Goal: Information Seeking & Learning: Learn about a topic

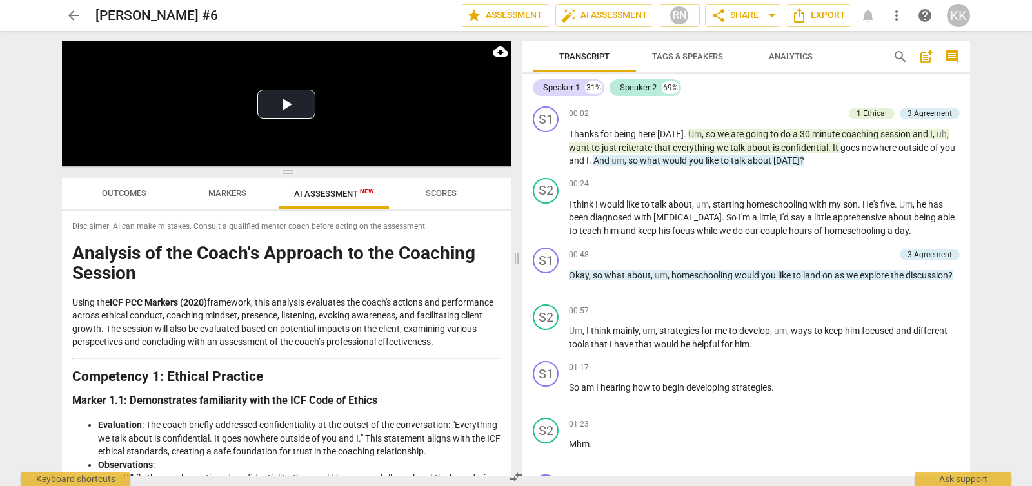
click at [214, 194] on span "Markers" at bounding box center [227, 193] width 38 height 10
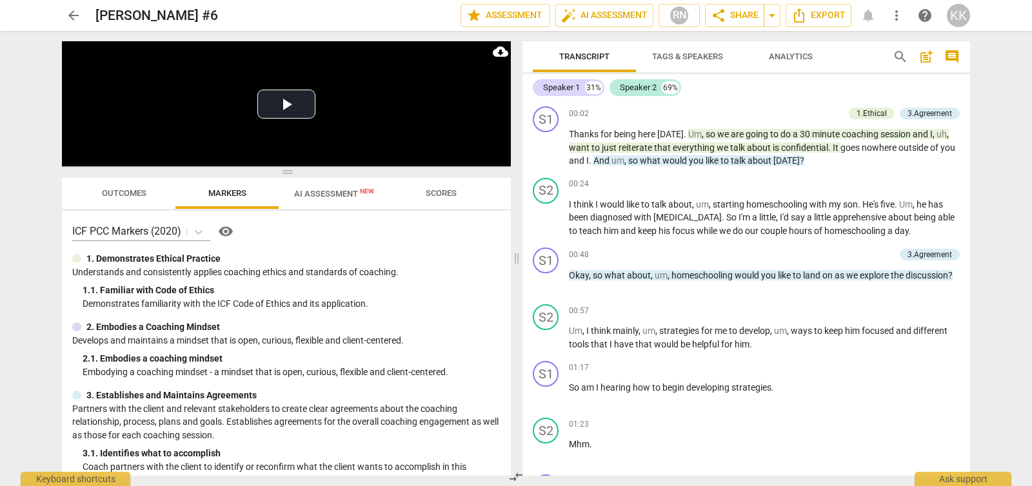
click at [330, 192] on span "AI Assessment New" at bounding box center [334, 194] width 80 height 10
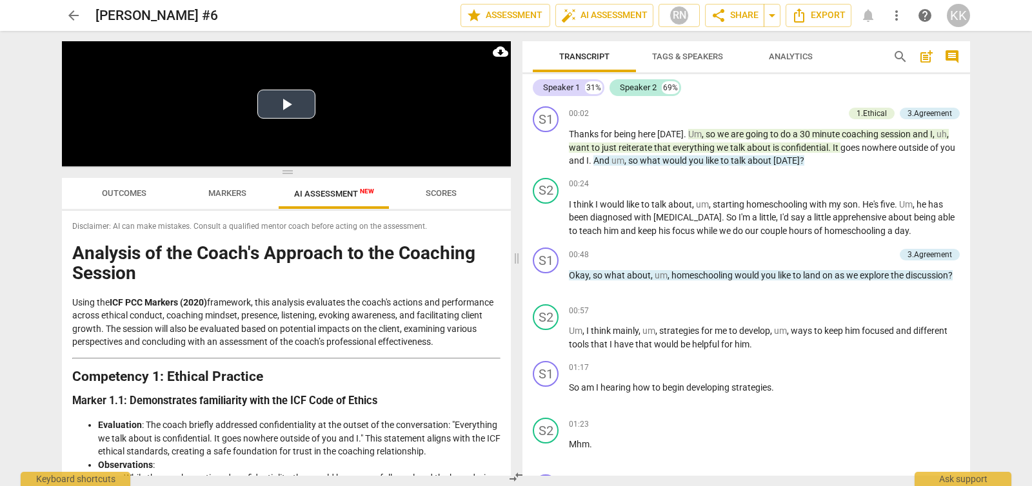
click at [287, 105] on button "Play Video" at bounding box center [286, 104] width 58 height 29
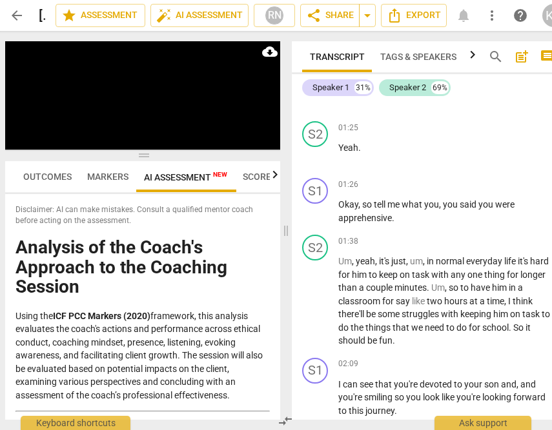
scroll to position [597, 0]
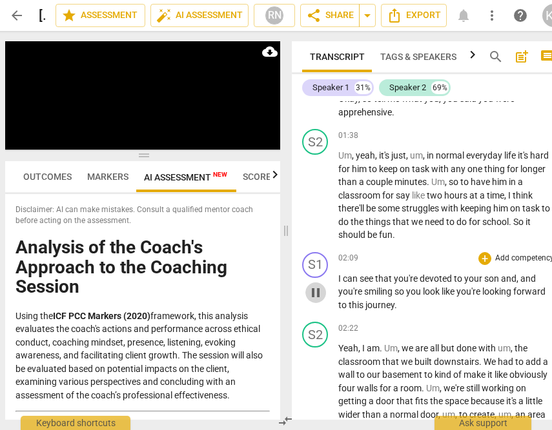
click at [322, 301] on span "pause" at bounding box center [315, 292] width 15 height 15
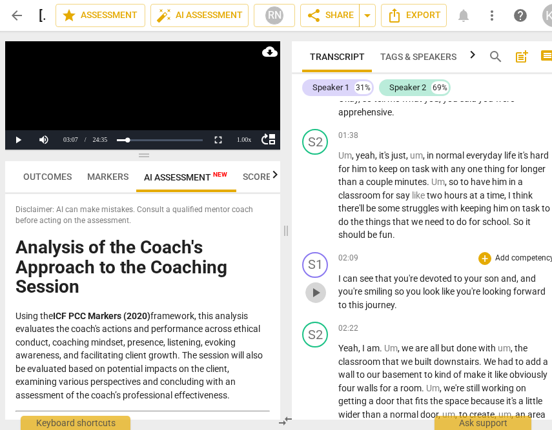
click at [322, 301] on span "play_arrow" at bounding box center [315, 292] width 15 height 15
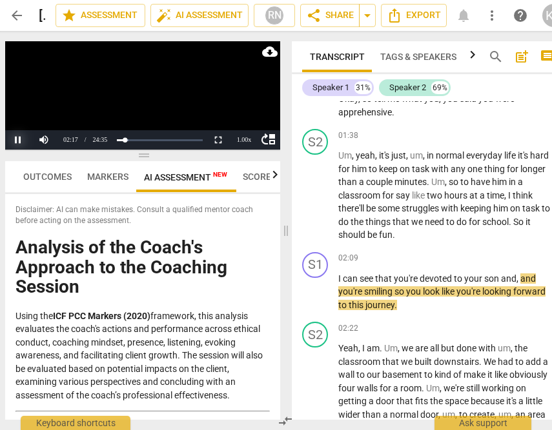
click at [23, 139] on button "Pause" at bounding box center [18, 139] width 26 height 19
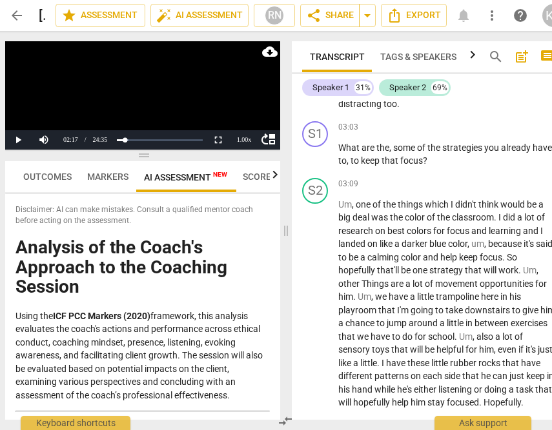
scroll to position [968, 0]
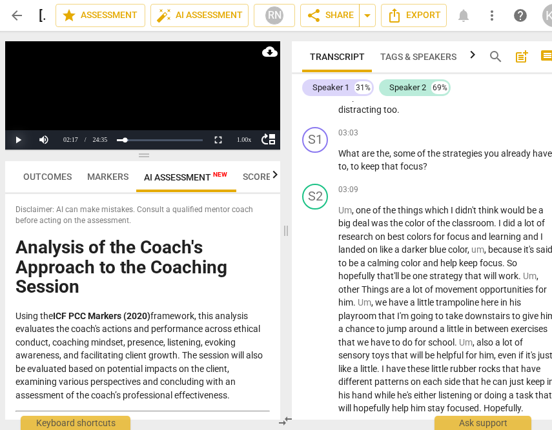
click at [17, 142] on button "Play" at bounding box center [18, 139] width 26 height 19
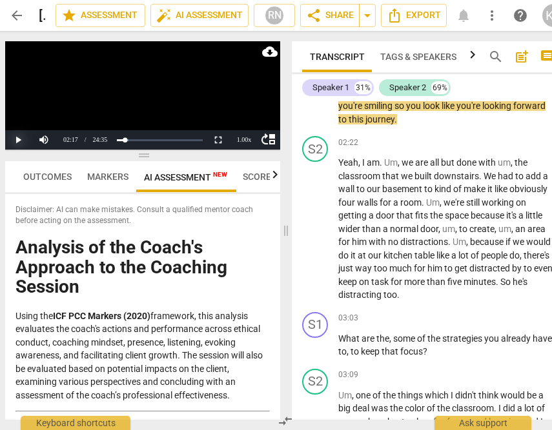
click at [17, 142] on button "Play" at bounding box center [18, 139] width 26 height 19
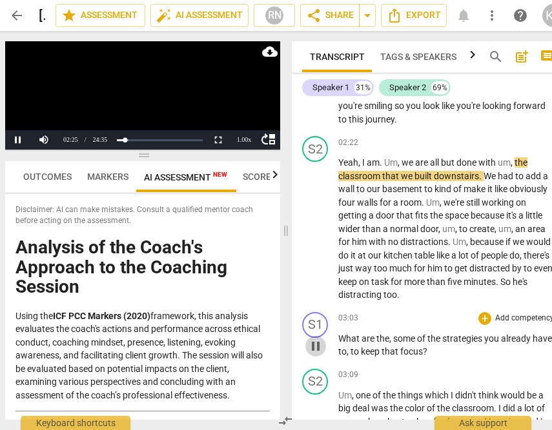
click at [314, 354] on span "pause" at bounding box center [315, 346] width 15 height 15
click at [314, 354] on span "play_arrow" at bounding box center [315, 346] width 15 height 15
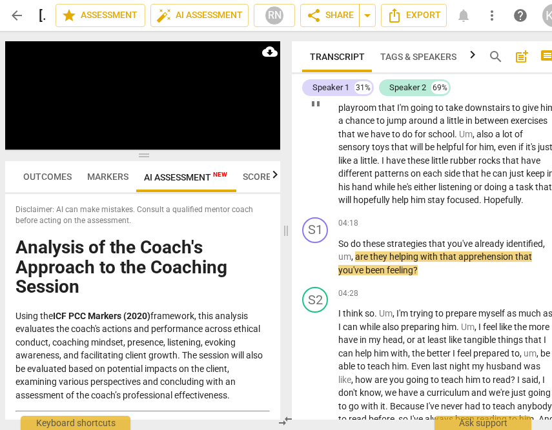
scroll to position [1186, 0]
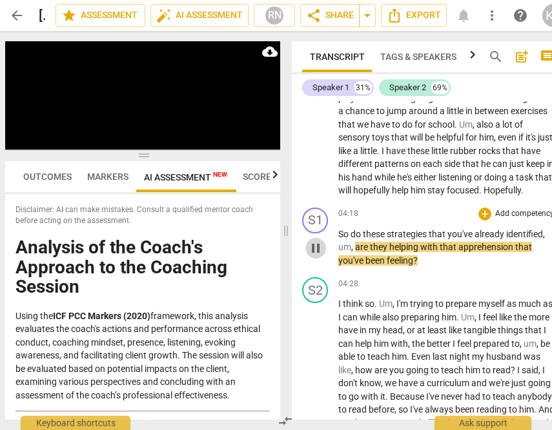
click at [324, 256] on span "pause" at bounding box center [315, 248] width 21 height 15
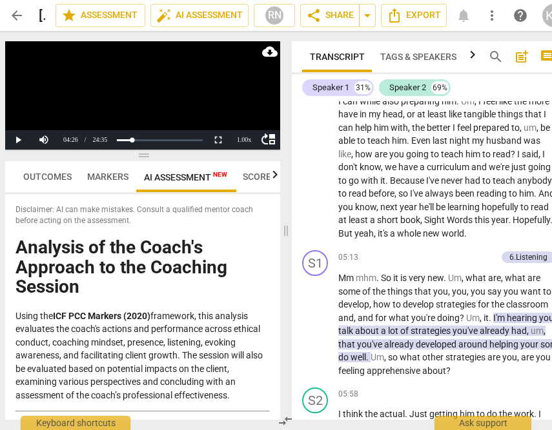
scroll to position [1391, 0]
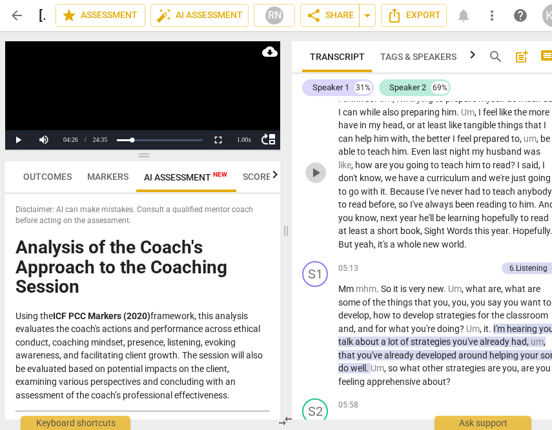
click at [317, 181] on span "play_arrow" at bounding box center [315, 172] width 15 height 15
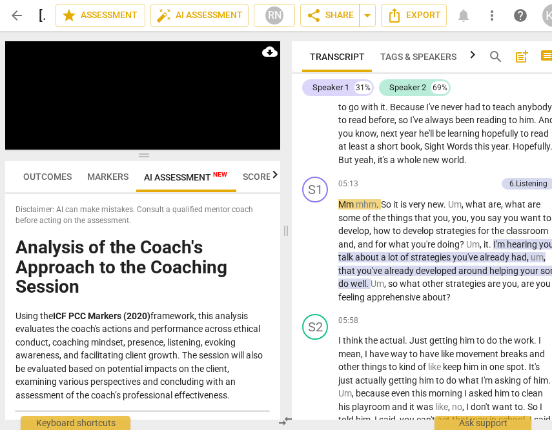
scroll to position [1487, 0]
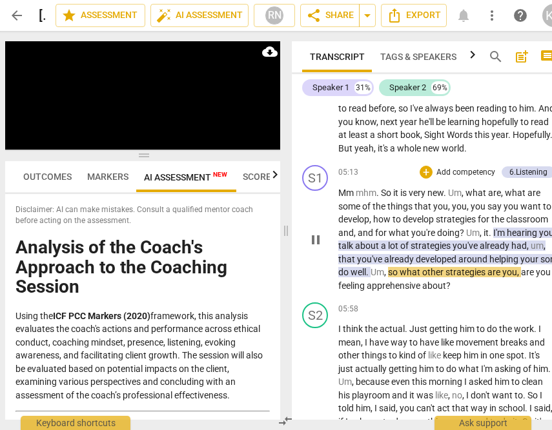
click at [312, 248] on span "pause" at bounding box center [315, 239] width 15 height 15
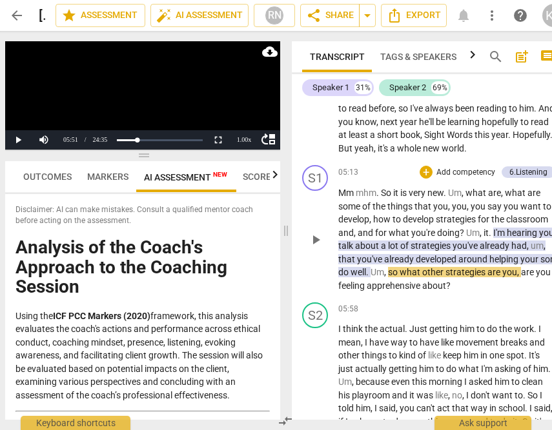
click at [312, 248] on span "play_arrow" at bounding box center [315, 239] width 15 height 15
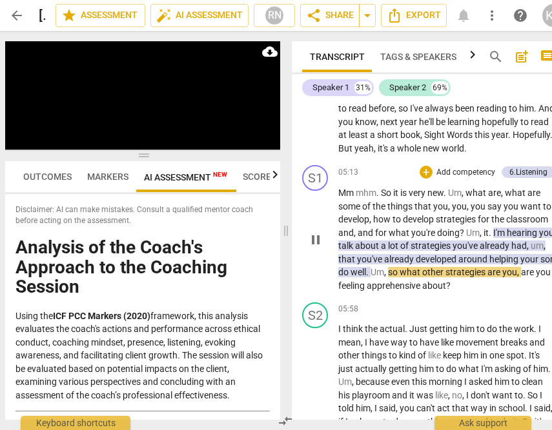
click at [452, 238] on span "doing" at bounding box center [448, 233] width 23 height 10
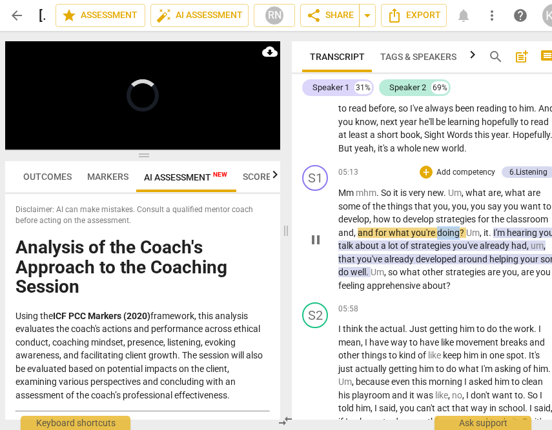
click at [452, 238] on span "doing" at bounding box center [448, 233] width 23 height 10
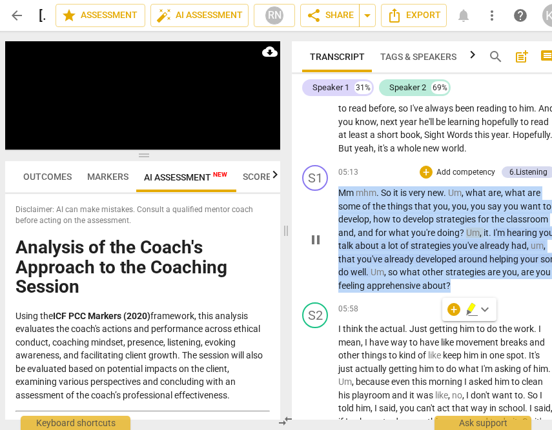
click at [452, 238] on span "doing" at bounding box center [448, 233] width 23 height 10
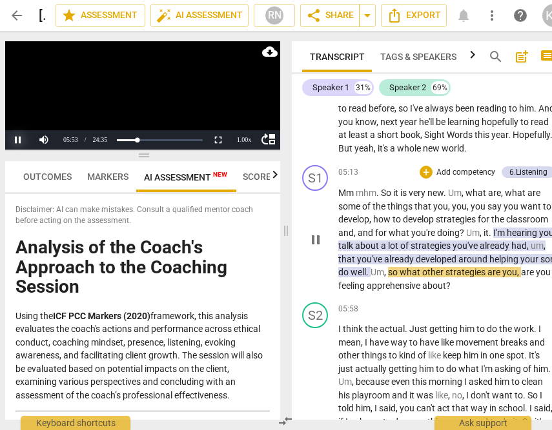
click at [14, 141] on button "Pause" at bounding box center [18, 139] width 26 height 19
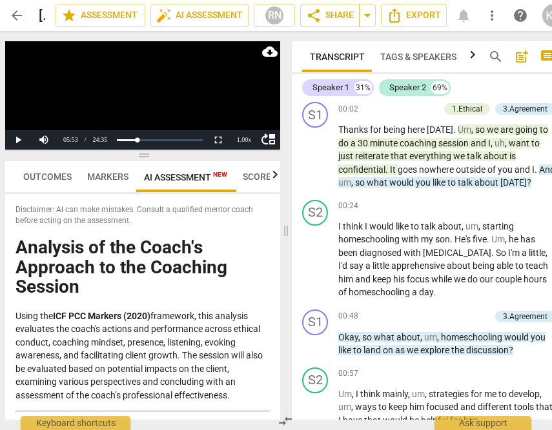
scroll to position [0, 0]
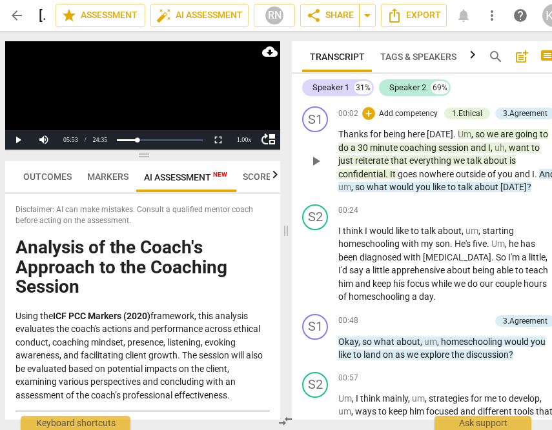
click at [539, 179] on span "And" at bounding box center [547, 174] width 16 height 10
click at [338, 194] on div "S1 play_arrow pause" at bounding box center [320, 150] width 36 height 88
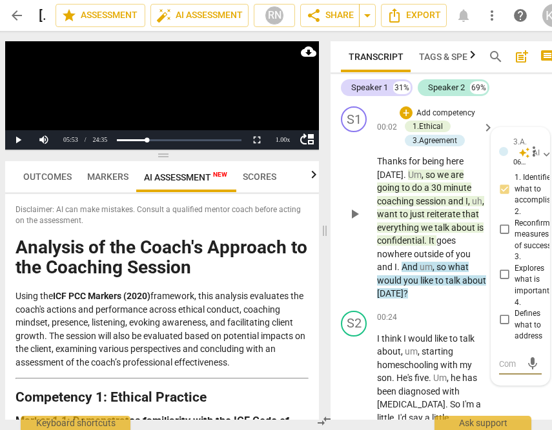
click at [419, 266] on span "And" at bounding box center [410, 267] width 18 height 10
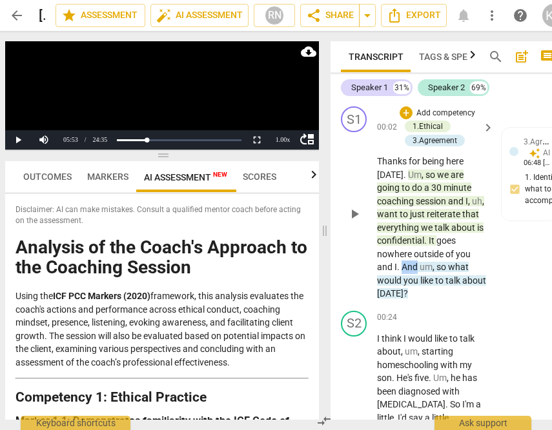
click at [419, 266] on span "And" at bounding box center [410, 267] width 18 height 10
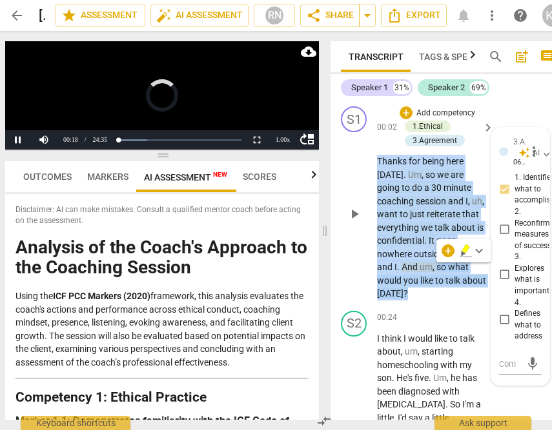
click at [419, 266] on span "And" at bounding box center [410, 267] width 18 height 10
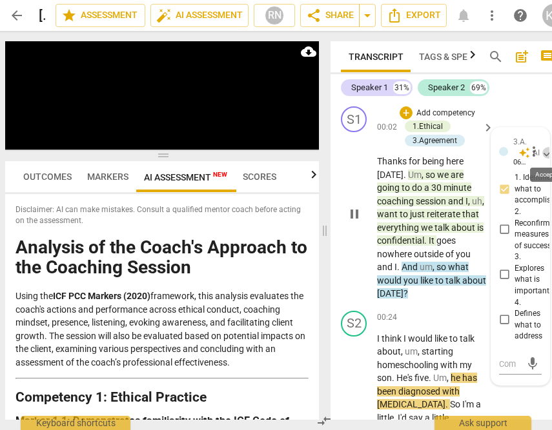
click at [543, 155] on span "check" at bounding box center [547, 152] width 13 height 13
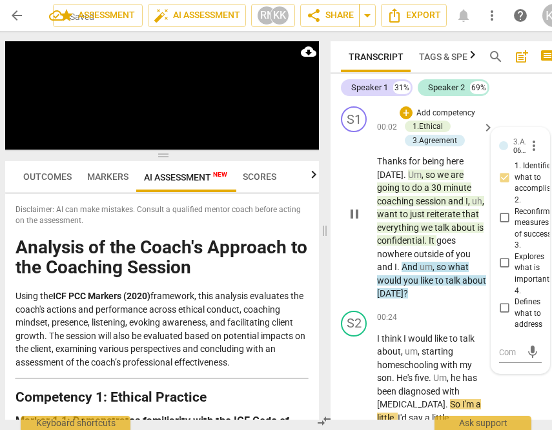
click at [410, 209] on span "to" at bounding box center [404, 214] width 10 height 10
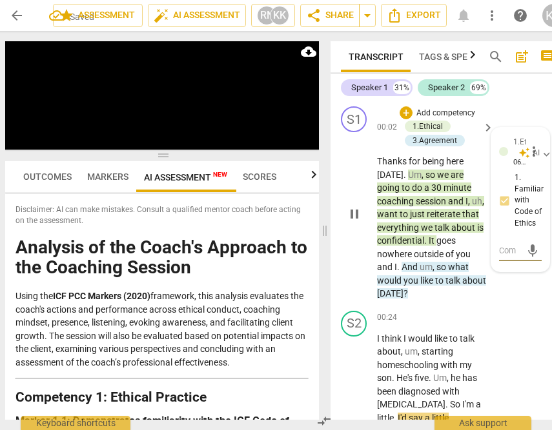
click at [410, 209] on span "to" at bounding box center [404, 214] width 10 height 10
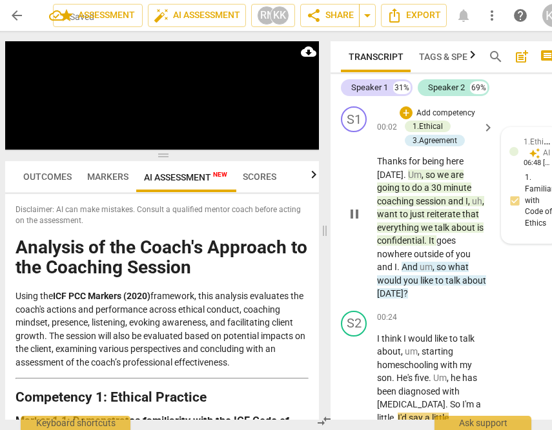
scroll to position [3, 0]
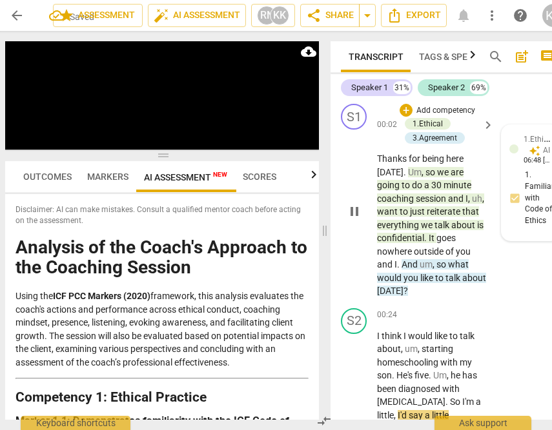
click at [512, 149] on div at bounding box center [513, 149] width 9 height 9
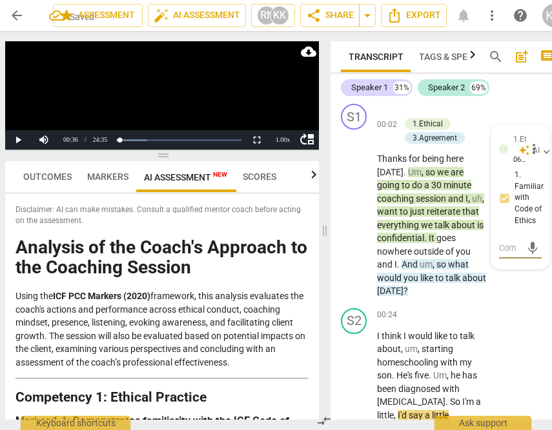
click at [401, 180] on span "going" at bounding box center [389, 185] width 25 height 10
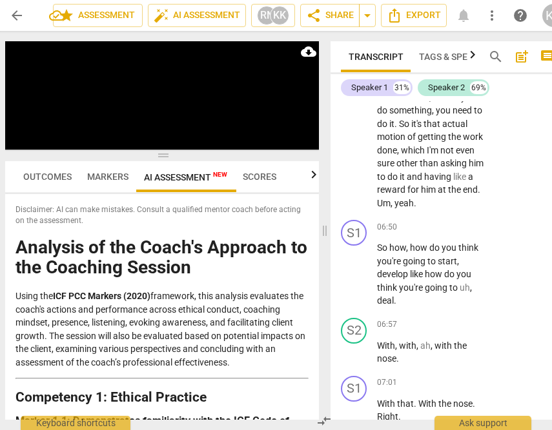
scroll to position [3021, 0]
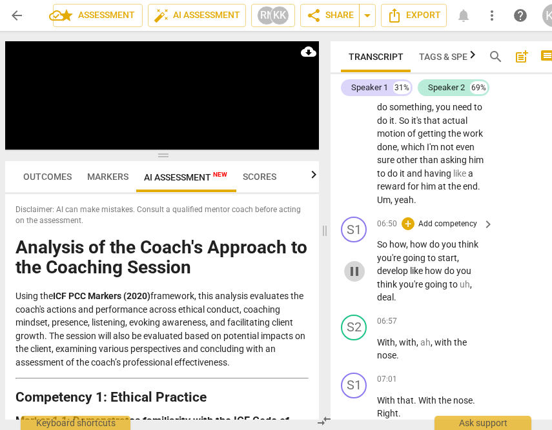
click at [359, 279] on span "pause" at bounding box center [353, 271] width 15 height 15
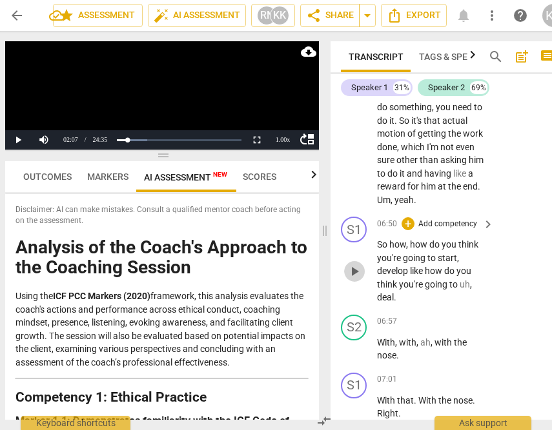
click at [359, 279] on span "play_arrow" at bounding box center [353, 271] width 15 height 15
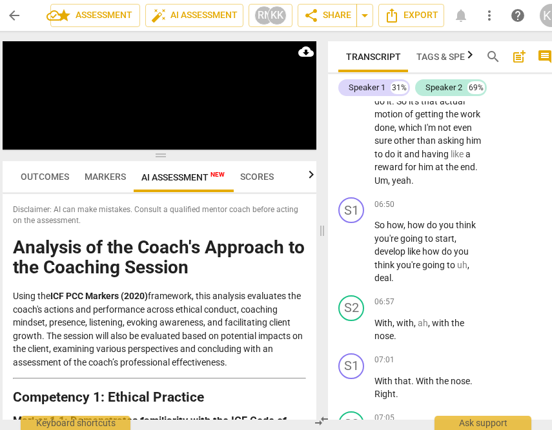
scroll to position [3045, 0]
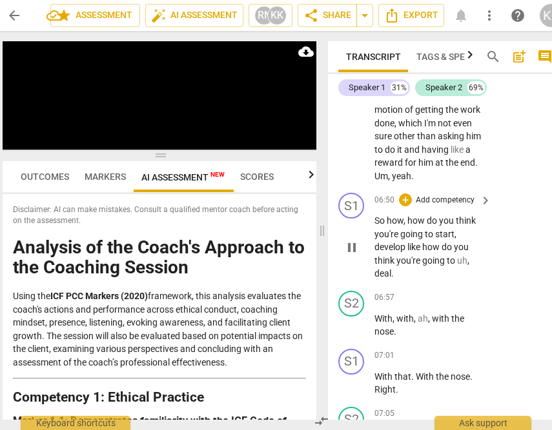
click at [349, 255] on span "pause" at bounding box center [351, 247] width 15 height 15
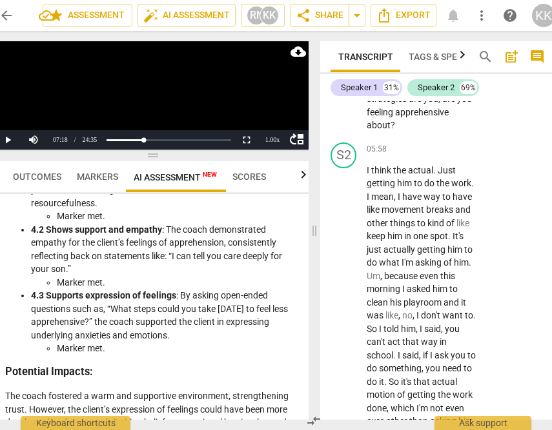
scroll to position [2751, 0]
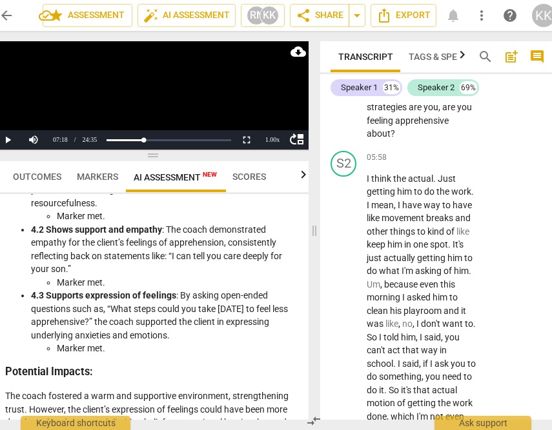
click at [433, 99] on span "what" at bounding box center [427, 94] width 23 height 10
click at [8, 143] on button "Pause" at bounding box center [8, 139] width 26 height 19
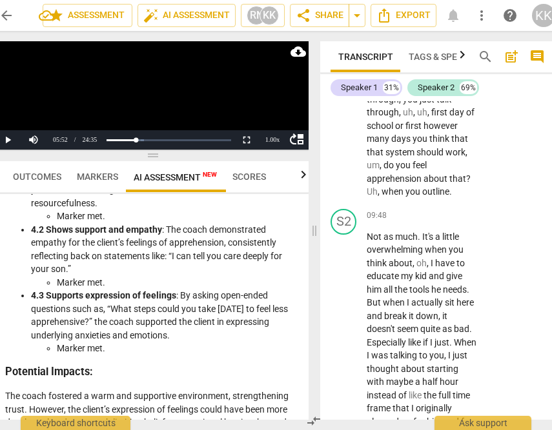
scroll to position [4403, 0]
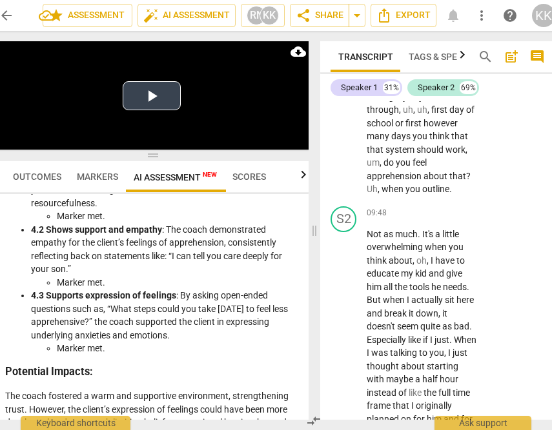
click at [152, 99] on button "Play Video" at bounding box center [152, 95] width 58 height 29
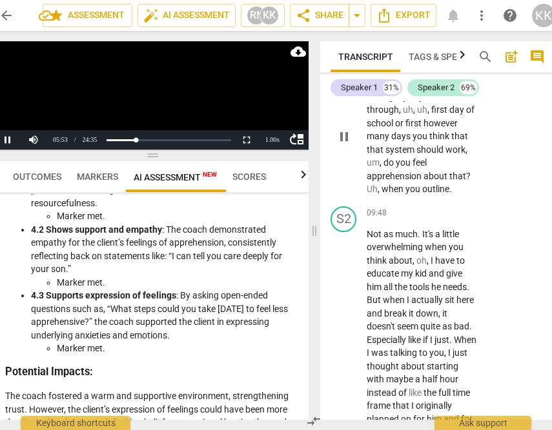
click at [340, 145] on span "pause" at bounding box center [343, 136] width 15 height 15
click at [340, 145] on span "play_arrow" at bounding box center [343, 136] width 15 height 15
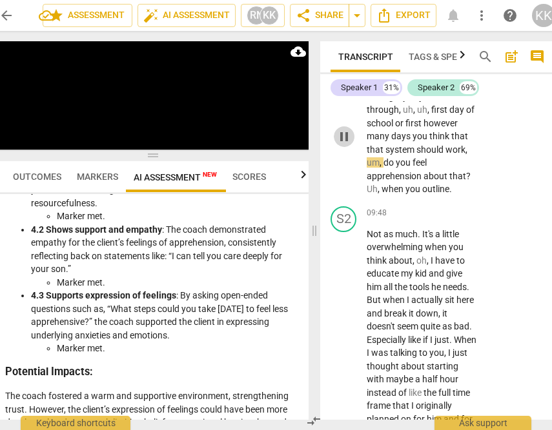
click at [344, 145] on span "pause" at bounding box center [343, 136] width 15 height 15
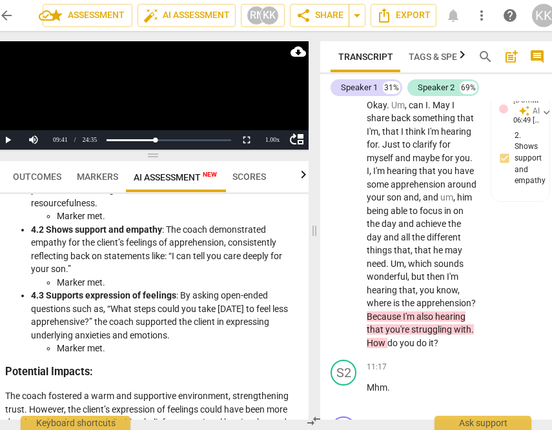
scroll to position [4882, 0]
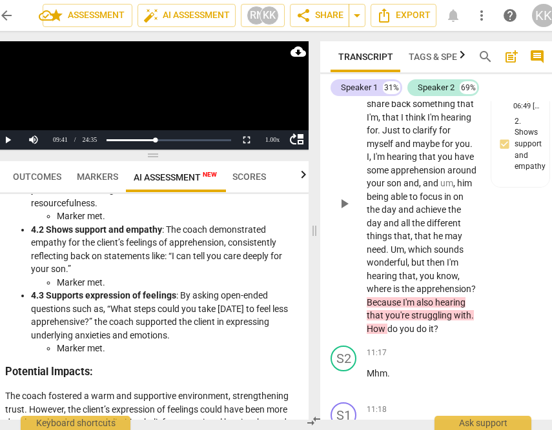
click at [342, 212] on span "play_arrow" at bounding box center [343, 203] width 15 height 15
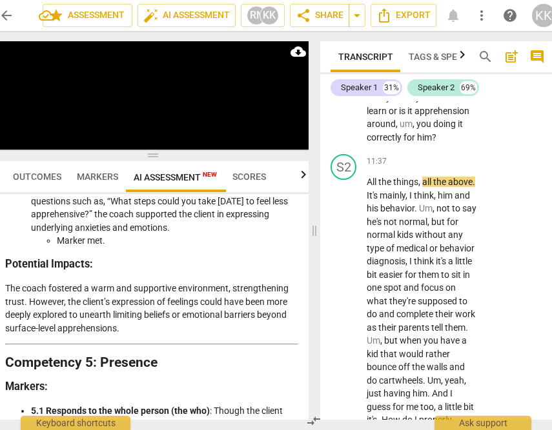
scroll to position [1703, 0]
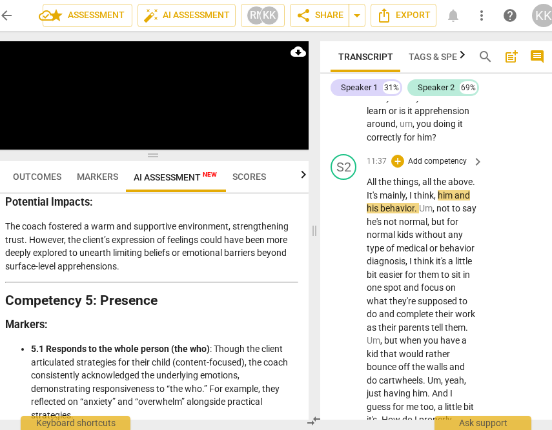
click at [350, 310] on div "play_arrow pause" at bounding box center [350, 427] width 33 height 494
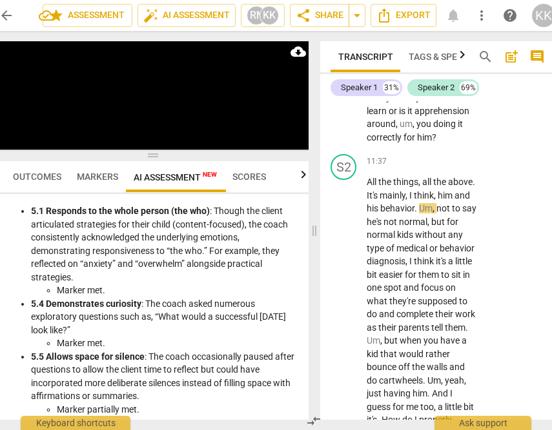
scroll to position [1839, 0]
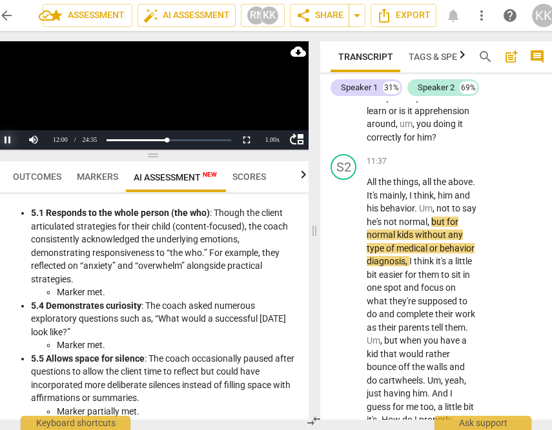
click at [5, 139] on button "Pause" at bounding box center [8, 139] width 26 height 19
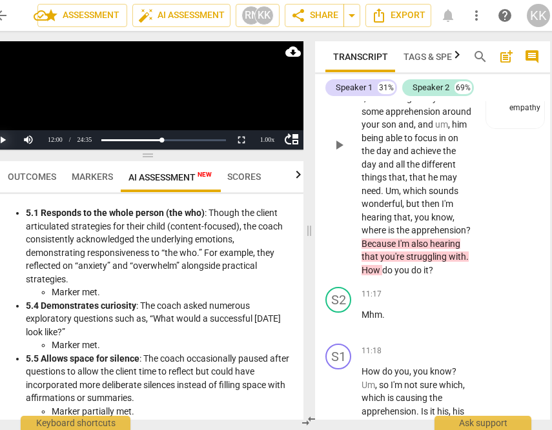
scroll to position [4938, 0]
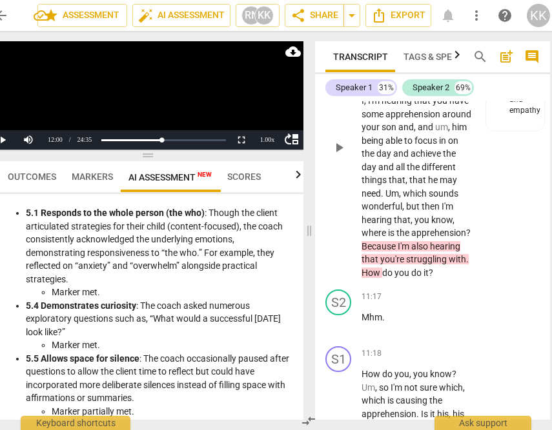
click at [368, 106] on span "I'm" at bounding box center [375, 100] width 14 height 10
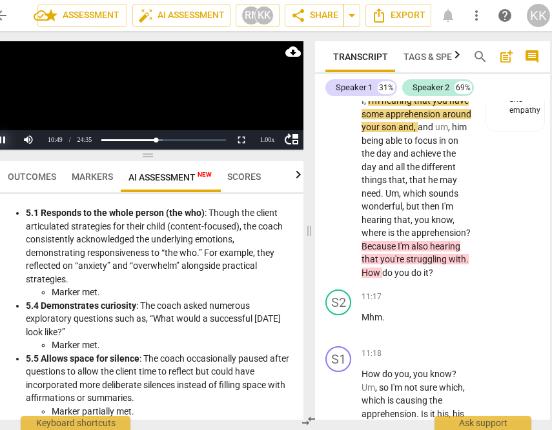
click at [5, 141] on button "Pause" at bounding box center [3, 139] width 26 height 19
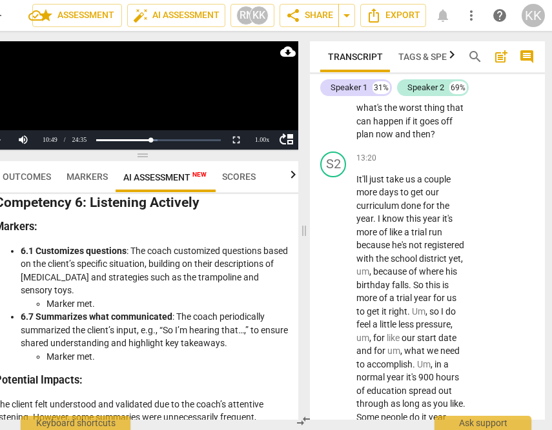
scroll to position [5951, 0]
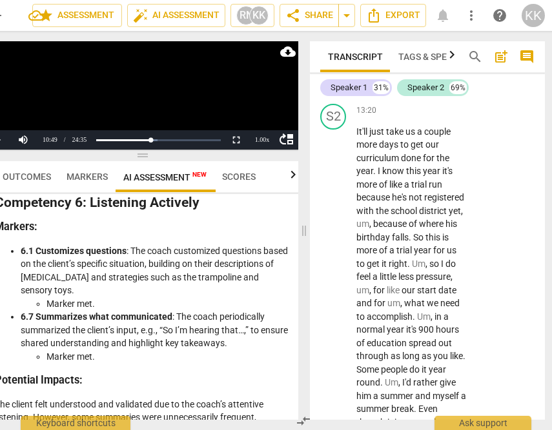
click at [328, 68] on span "play_arrow" at bounding box center [333, 60] width 15 height 15
click at [14, 139] on div at bounding box center [48, 139] width 77 height 19
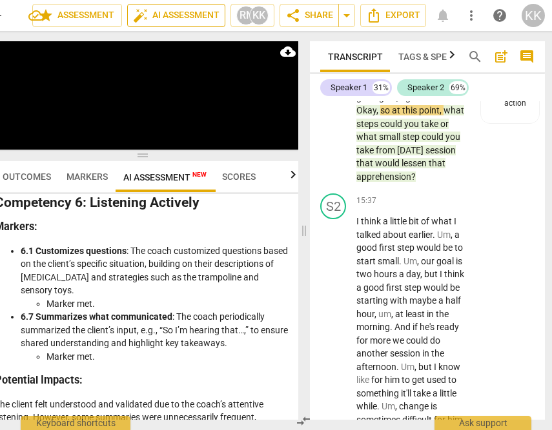
scroll to position [6893, 0]
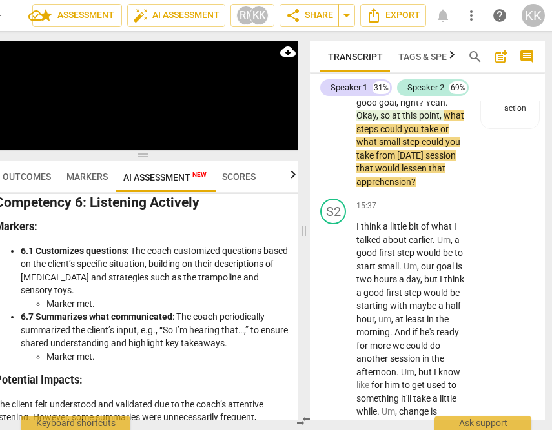
click at [359, 15] on span "Part" at bounding box center [364, 10] width 17 height 10
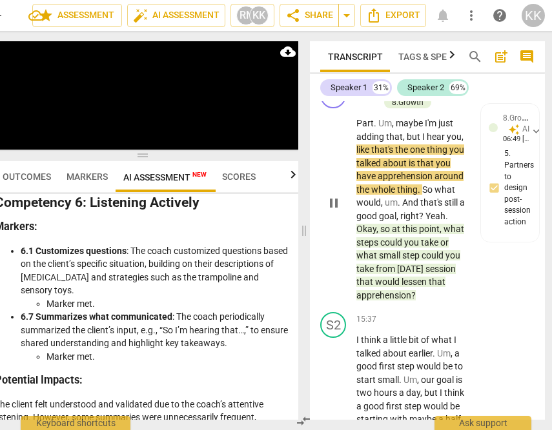
scroll to position [6775, 0]
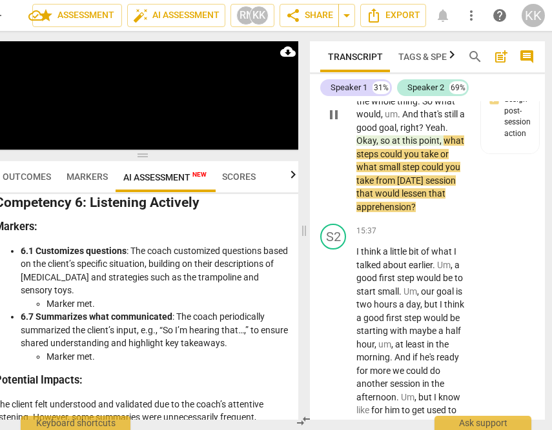
click at [443, 146] on span "what" at bounding box center [453, 140] width 21 height 10
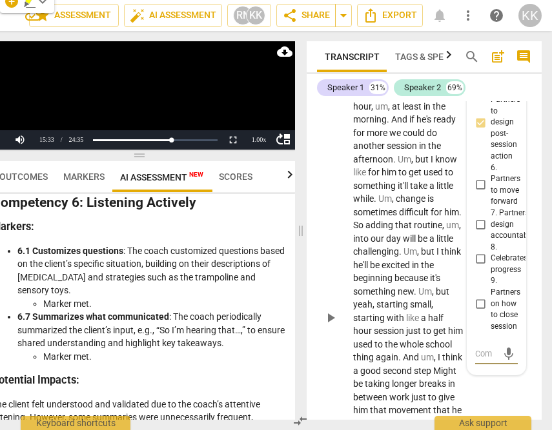
scroll to position [7070, 0]
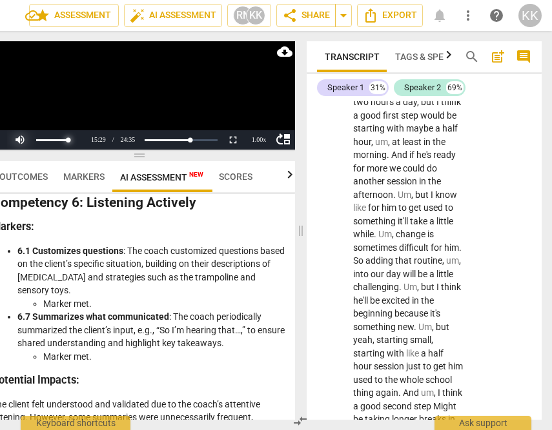
click at [15, 144] on div at bounding box center [45, 139] width 77 height 19
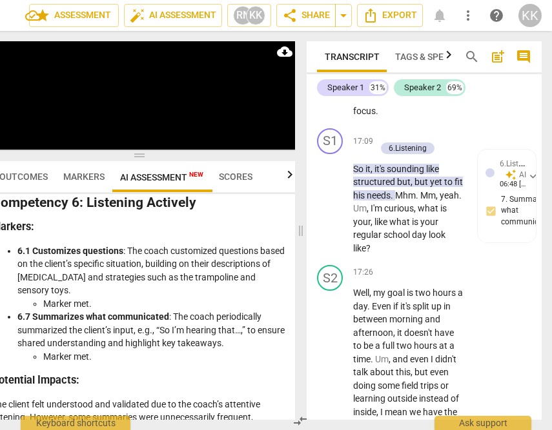
scroll to position [7781, 0]
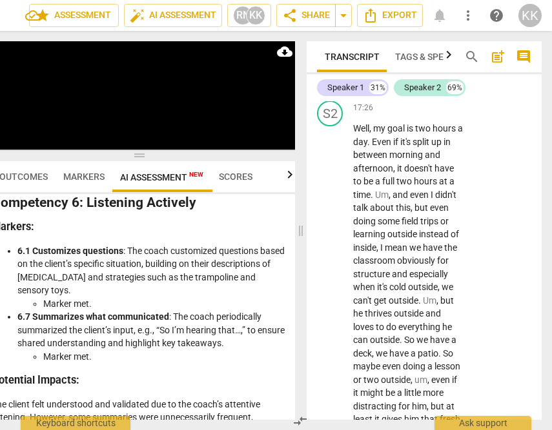
click at [343, 87] on div "play_arrow pause" at bounding box center [336, 38] width 33 height 97
click at [339, 46] on span "pause" at bounding box center [330, 37] width 21 height 15
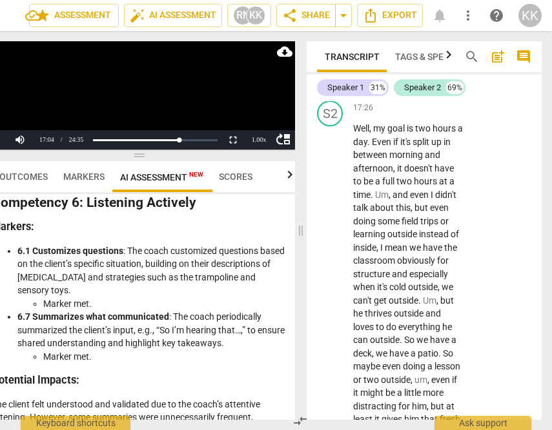
click at [339, 46] on span "play_arrow" at bounding box center [330, 37] width 21 height 15
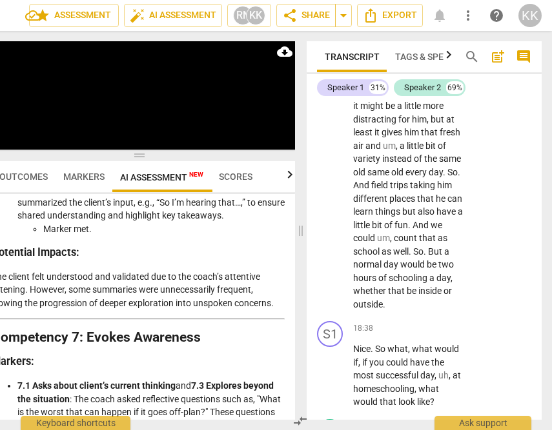
scroll to position [0, 0]
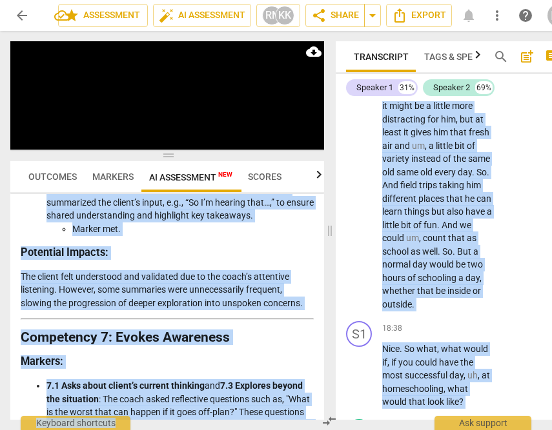
drag, startPoint x: 37, startPoint y: 429, endPoint x: -5, endPoint y: 426, distance: 42.0
click at [0, 0] on html "arrow_back [PERSON_NAME] #6 edit star Assessment auto_fix_high AI Assessment RN…" at bounding box center [276, 0] width 552 height 0
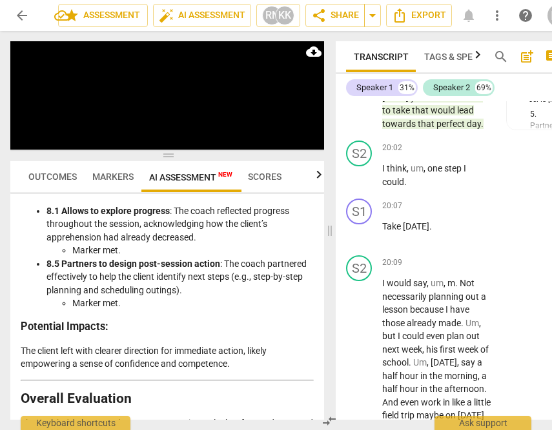
scroll to position [8867, 0]
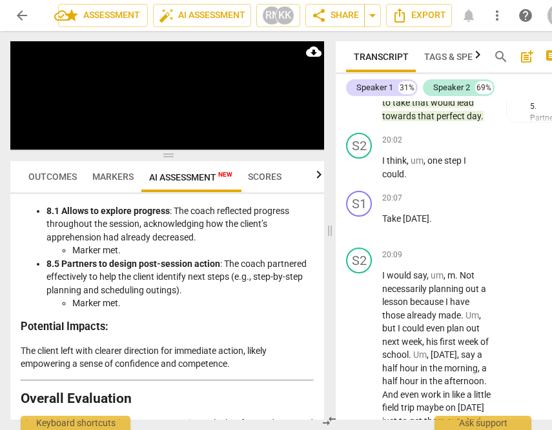
click at [361, 98] on span "pause" at bounding box center [359, 90] width 15 height 15
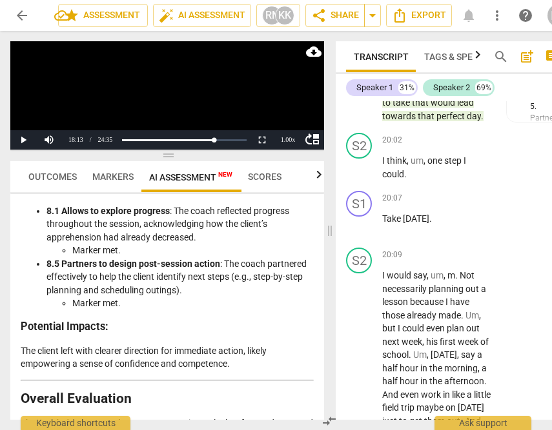
click at [361, 98] on span "play_arrow" at bounding box center [359, 90] width 15 height 15
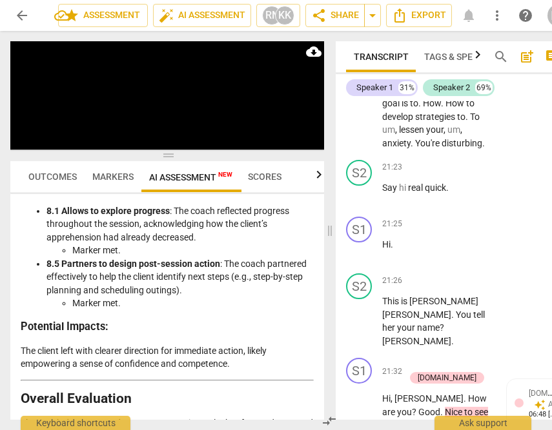
scroll to position [9397, 0]
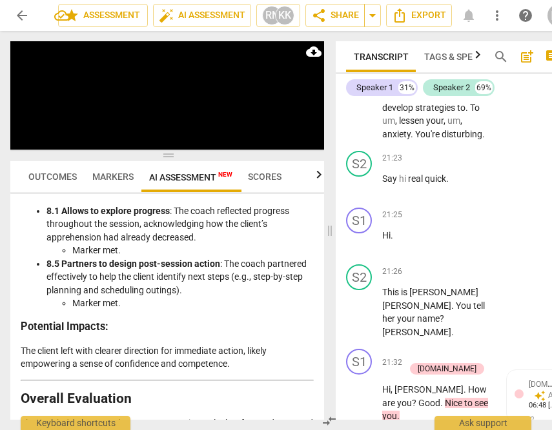
click at [364, 103] on span "pause" at bounding box center [359, 94] width 15 height 15
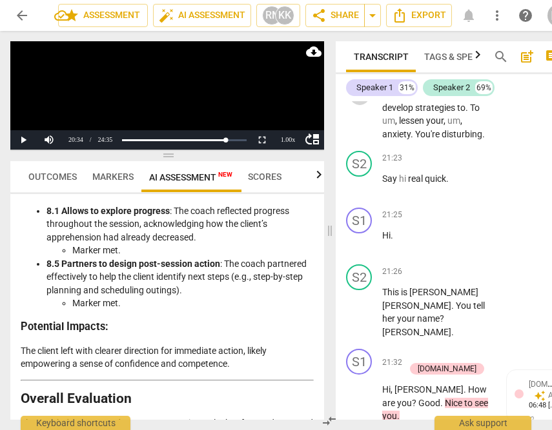
click at [364, 103] on span "play_arrow" at bounding box center [359, 94] width 15 height 15
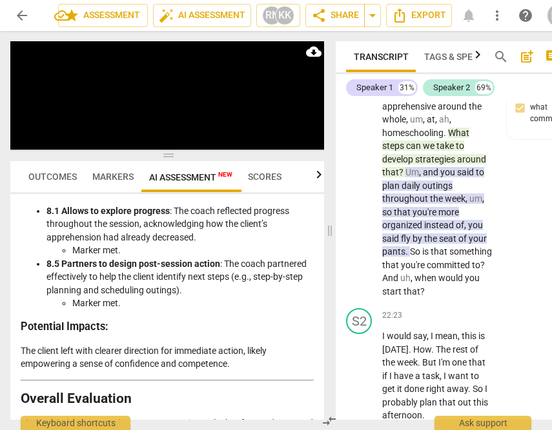
scroll to position [9943, 0]
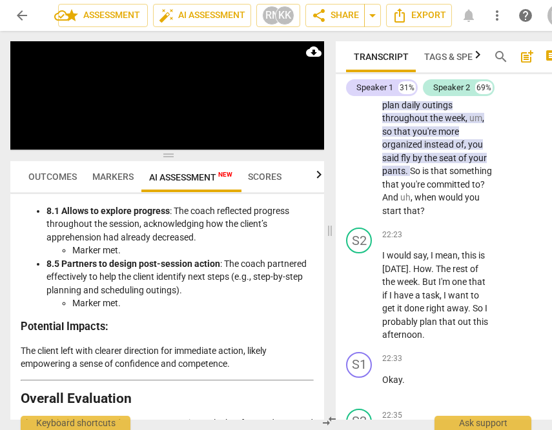
click at [360, 99] on span "pause" at bounding box center [359, 91] width 15 height 15
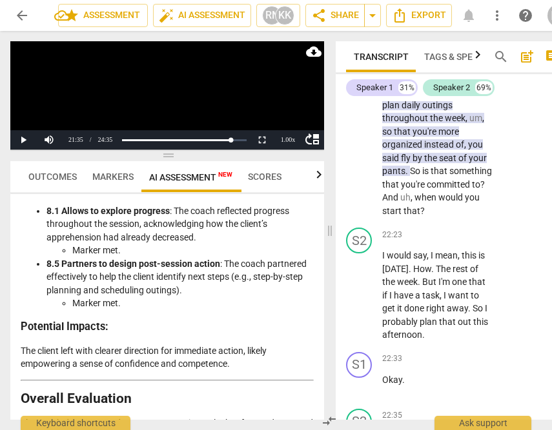
click at [360, 99] on span "play_arrow" at bounding box center [359, 91] width 15 height 15
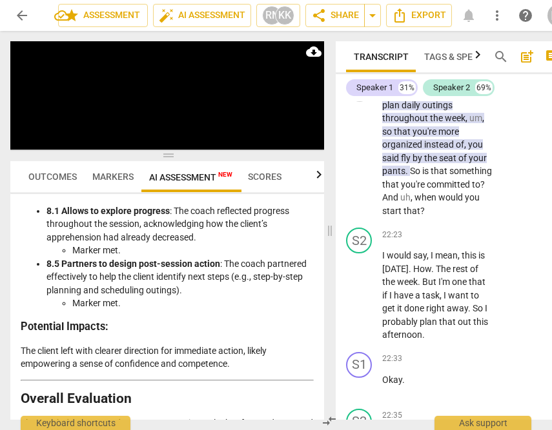
click at [361, 99] on span "pause" at bounding box center [359, 91] width 15 height 15
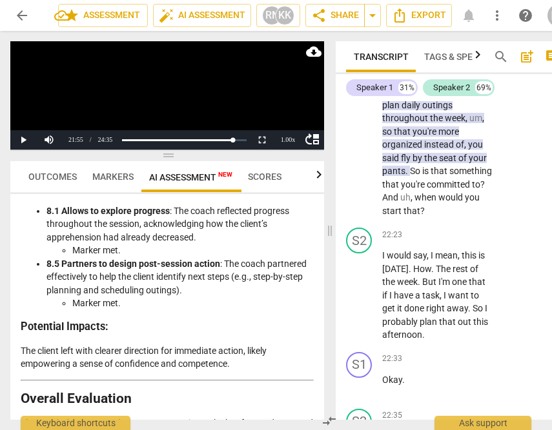
click at [352, 99] on span "play_arrow" at bounding box center [359, 91] width 15 height 15
click at [21, 141] on button "Pause" at bounding box center [23, 139] width 26 height 19
click at [405, 97] on span "Um" at bounding box center [412, 91] width 14 height 10
click at [405, 303] on span "done" at bounding box center [415, 308] width 22 height 10
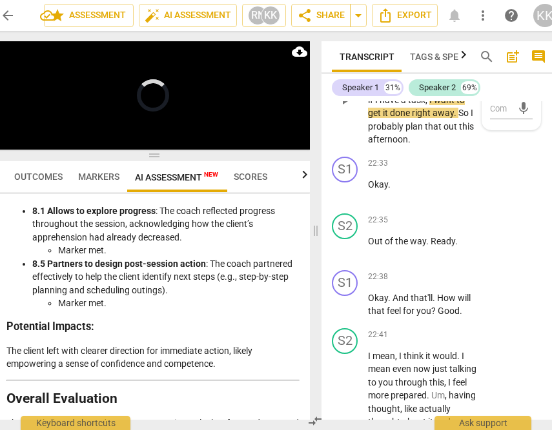
scroll to position [10062, 0]
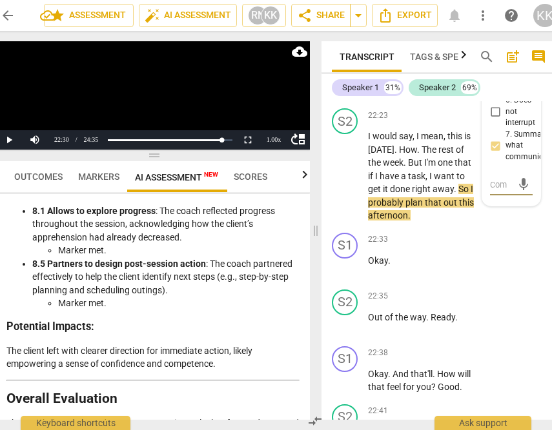
click at [10, 142] on button "Pause" at bounding box center [9, 139] width 26 height 19
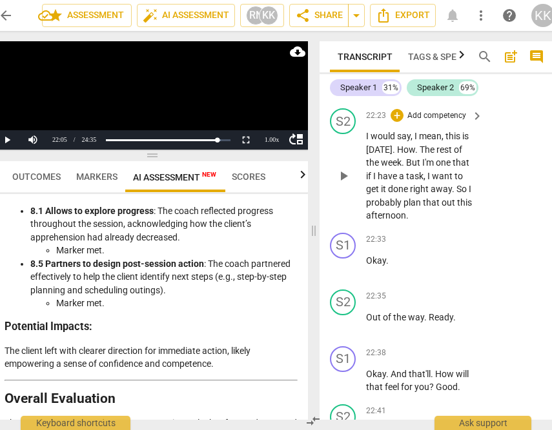
scroll to position [0, 17]
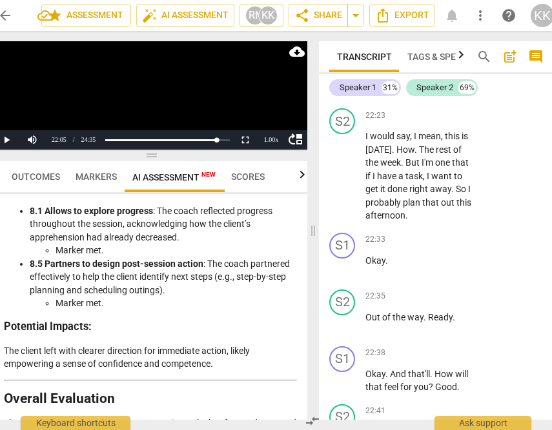
click at [394, 57] on span "So" at bounding box center [399, 51] width 12 height 10
click at [10, 145] on button "Pause" at bounding box center [7, 139] width 26 height 19
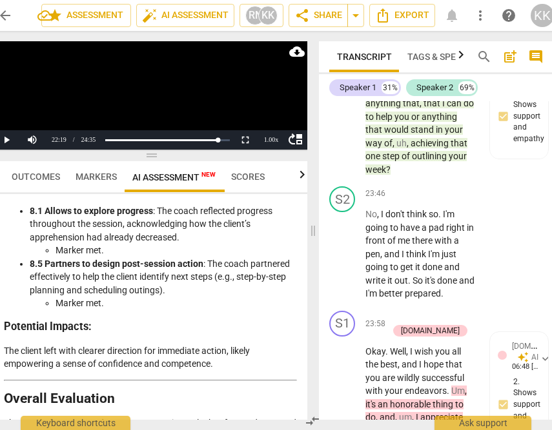
scroll to position [10783, 0]
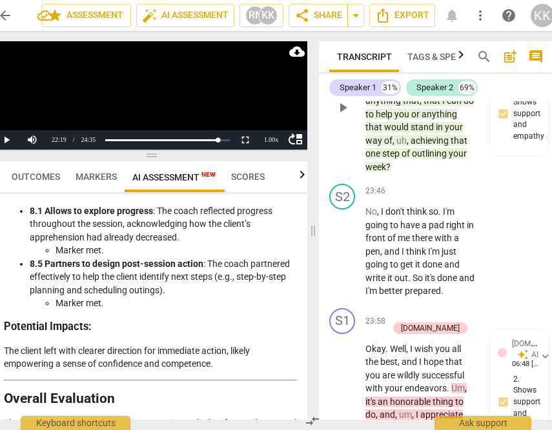
click at [394, 93] on span "Uh" at bounding box center [391, 88] width 11 height 10
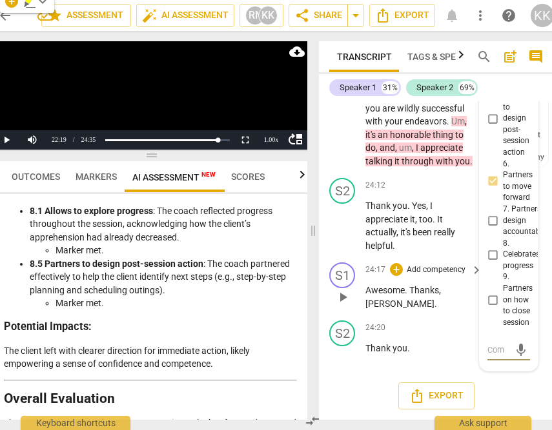
scroll to position [10945, 0]
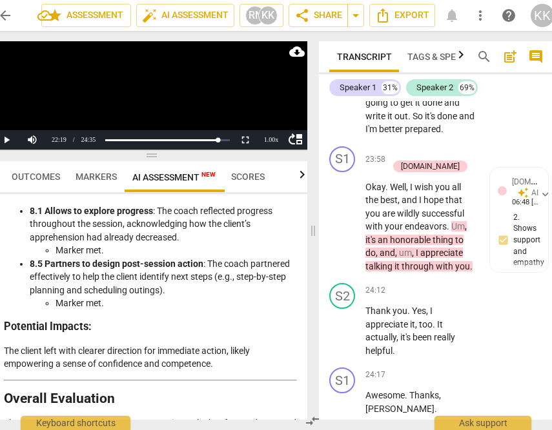
click at [396, 235] on span "honorable" at bounding box center [411, 240] width 43 height 10
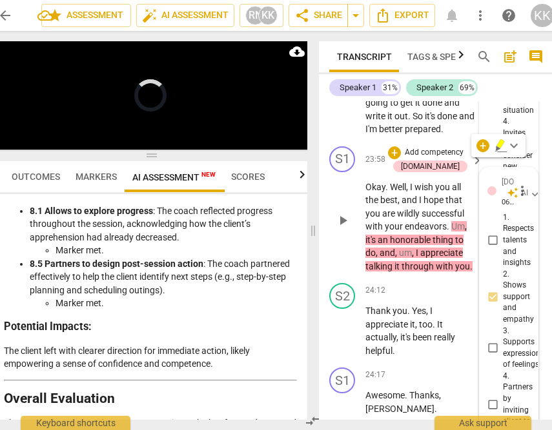
scroll to position [11261, 0]
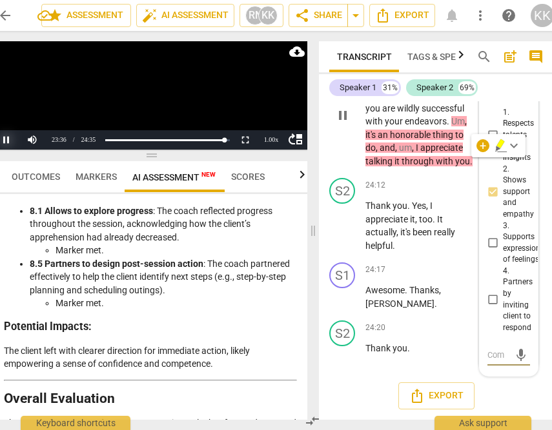
click at [3, 144] on button "Pause" at bounding box center [7, 139] width 26 height 19
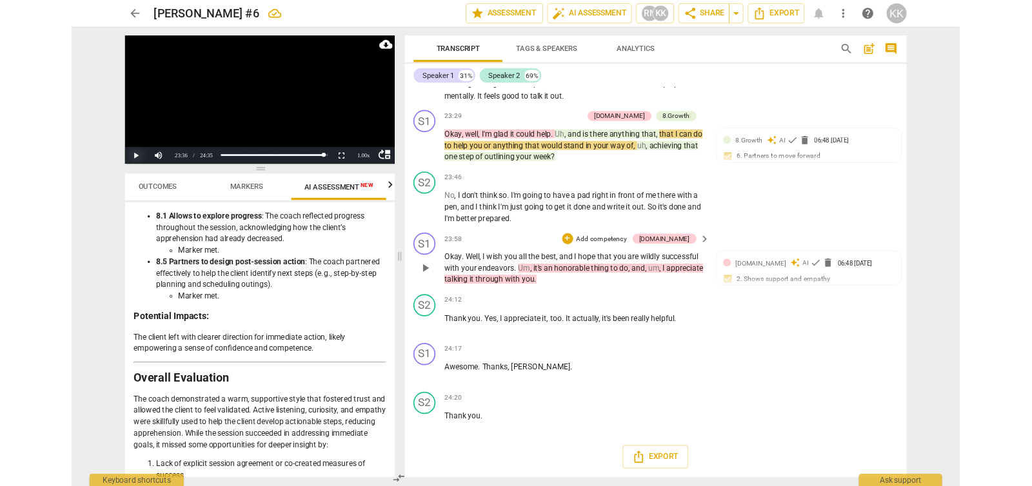
scroll to position [5313, 0]
